Goal: Task Accomplishment & Management: Manage account settings

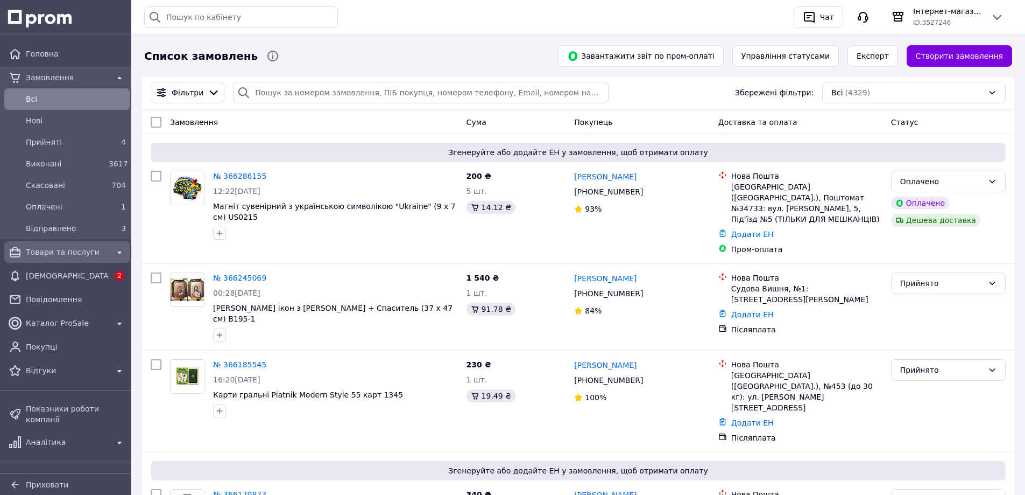
click at [45, 253] on span "Товари та послуги" at bounding box center [67, 251] width 83 height 11
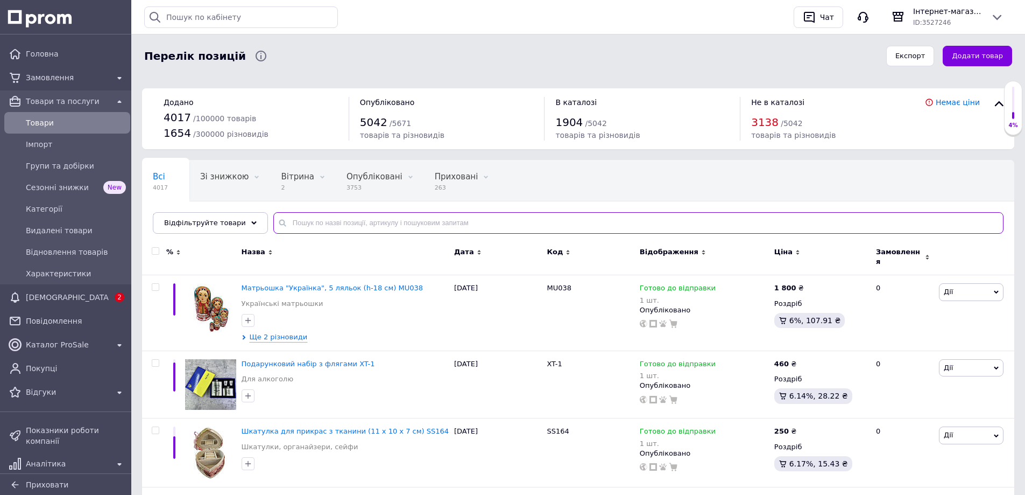
click at [343, 218] on input "text" at bounding box center [638, 223] width 730 height 22
paste input "75816A4"
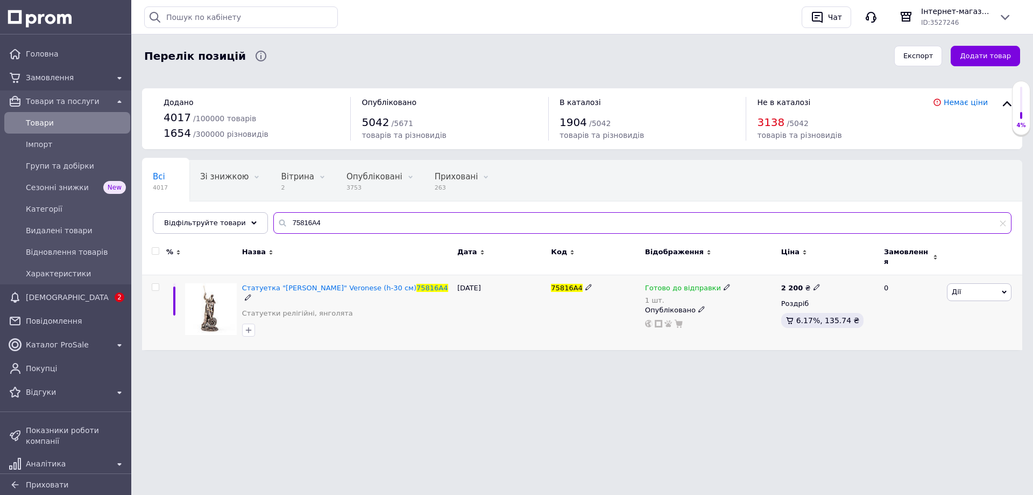
type input "75816A4"
click at [724, 284] on icon at bounding box center [727, 287] width 6 height 6
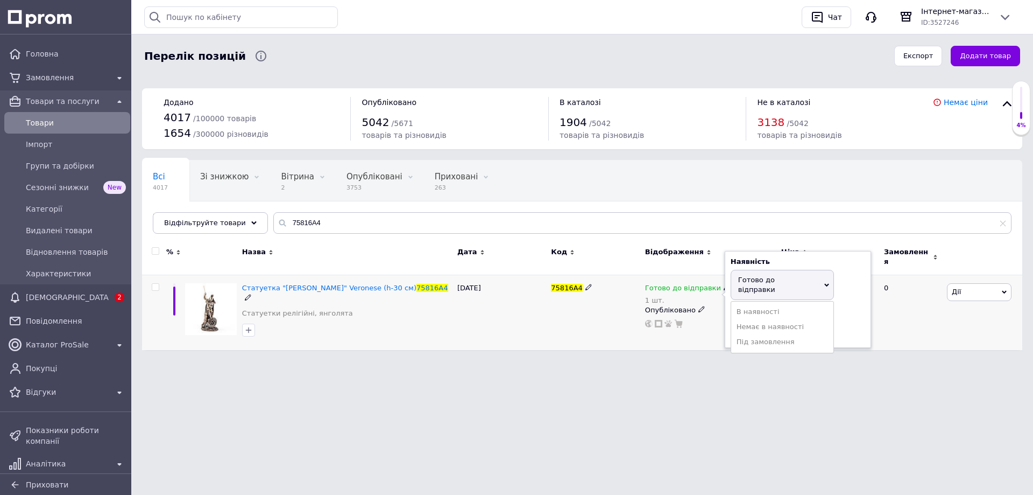
click at [740, 319] on li "Немає в наявності" at bounding box center [782, 326] width 102 height 15
click at [757, 312] on input "1" at bounding box center [772, 321] width 82 height 22
